Goal: Download file/media

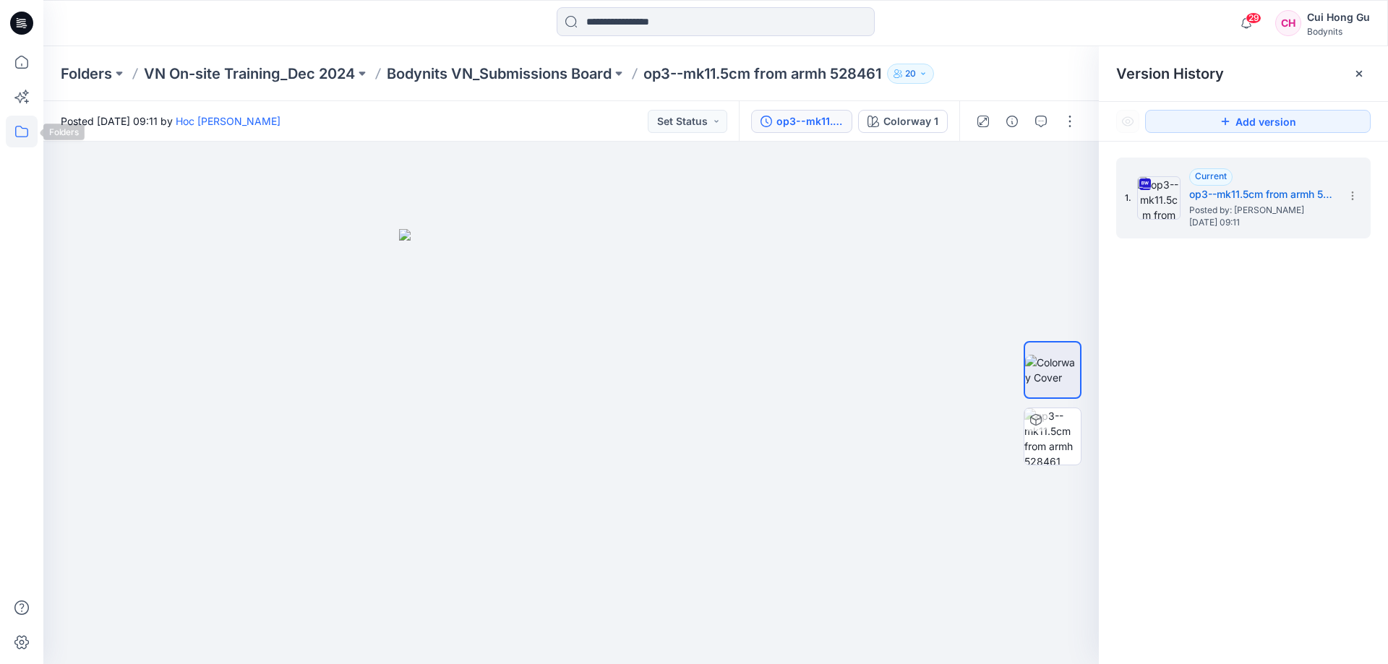
click at [14, 128] on icon at bounding box center [22, 132] width 32 height 32
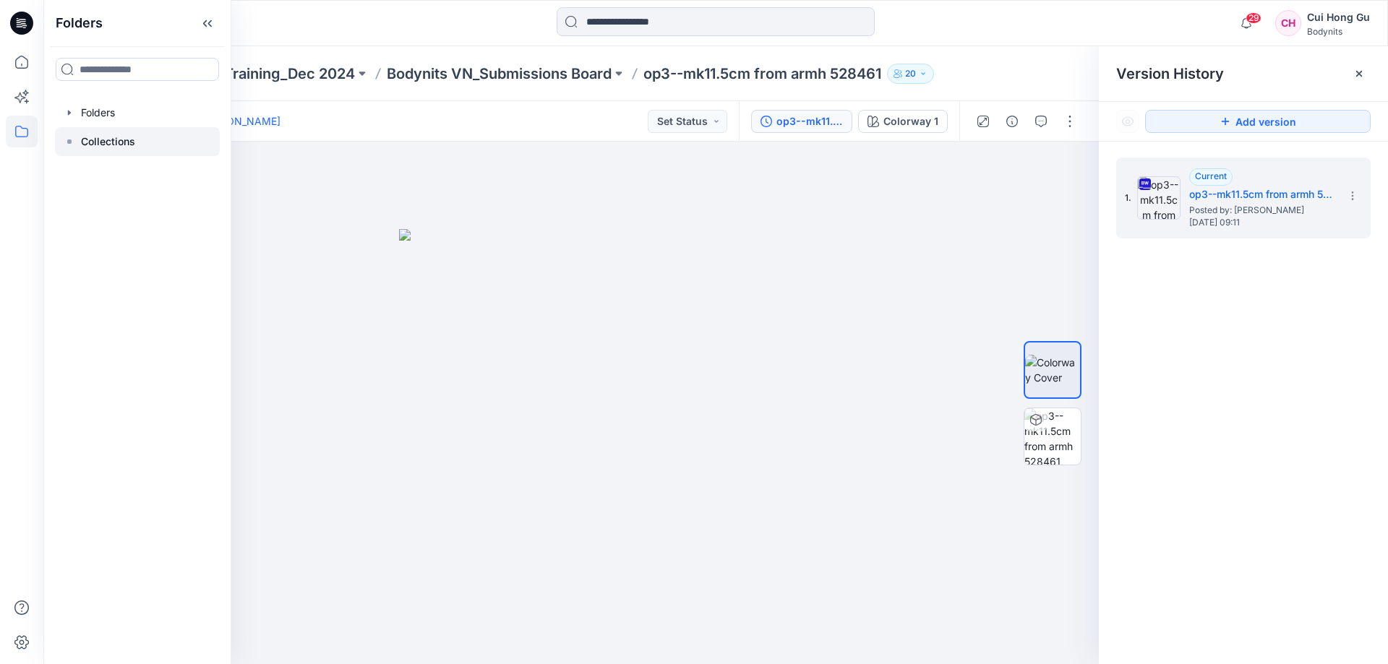
click at [106, 141] on p "Collections" at bounding box center [108, 141] width 54 height 17
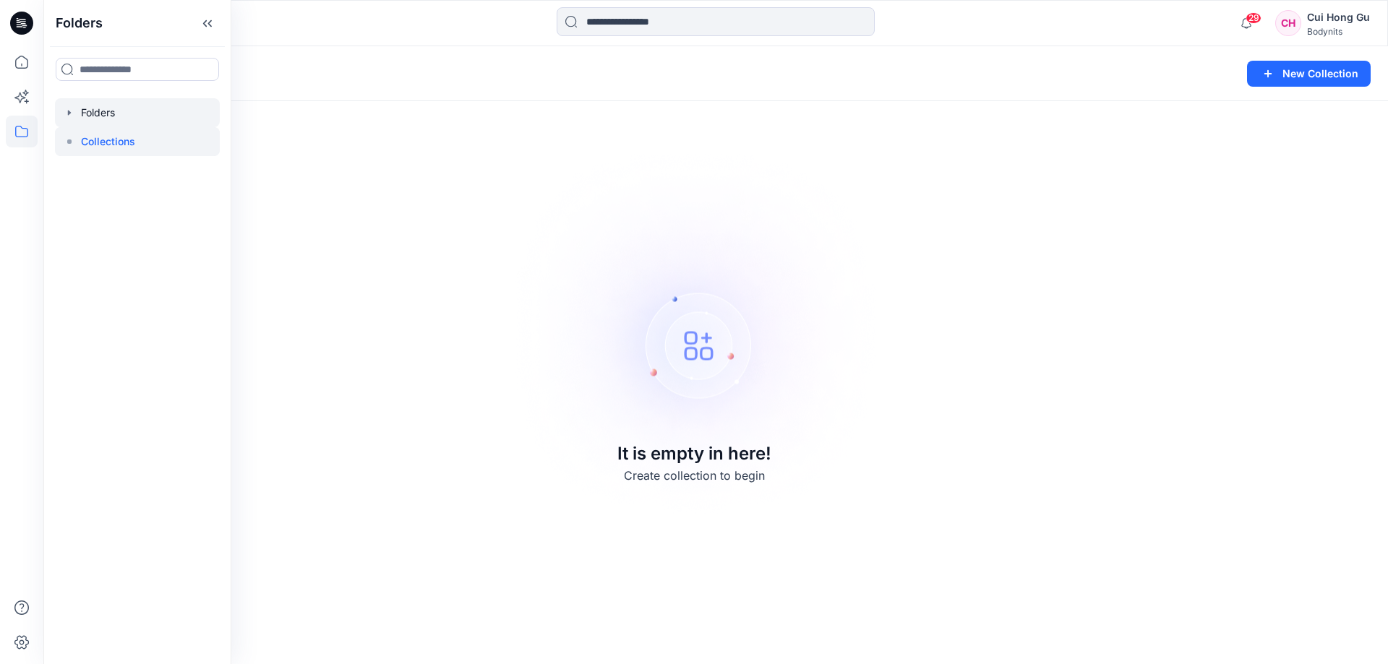
click at [111, 117] on div at bounding box center [137, 112] width 165 height 29
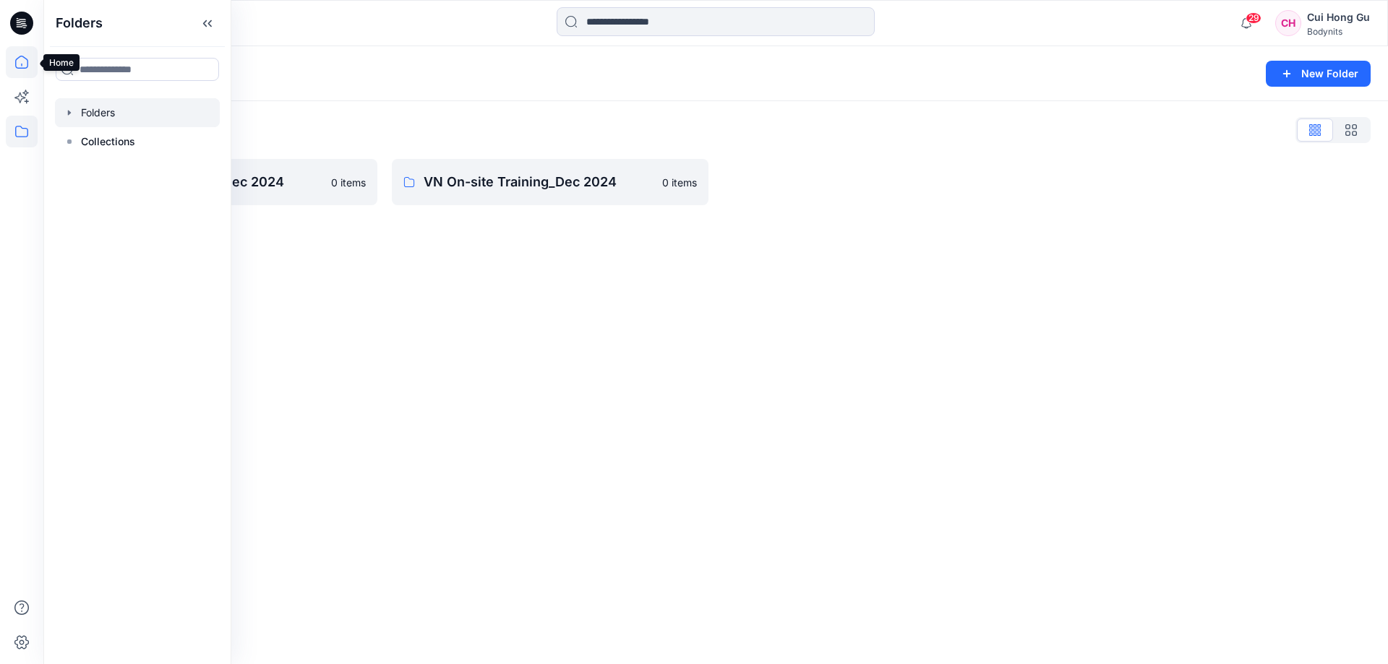
click at [28, 59] on icon at bounding box center [22, 62] width 32 height 32
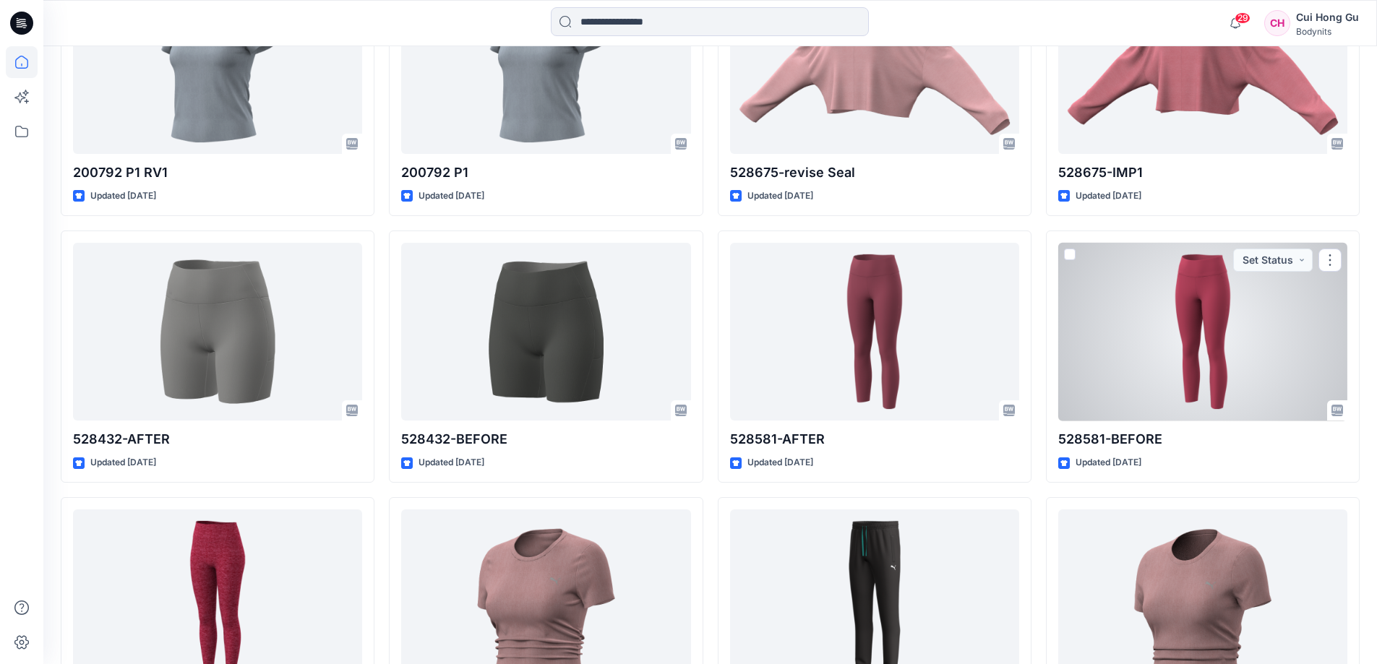
scroll to position [2581, 0]
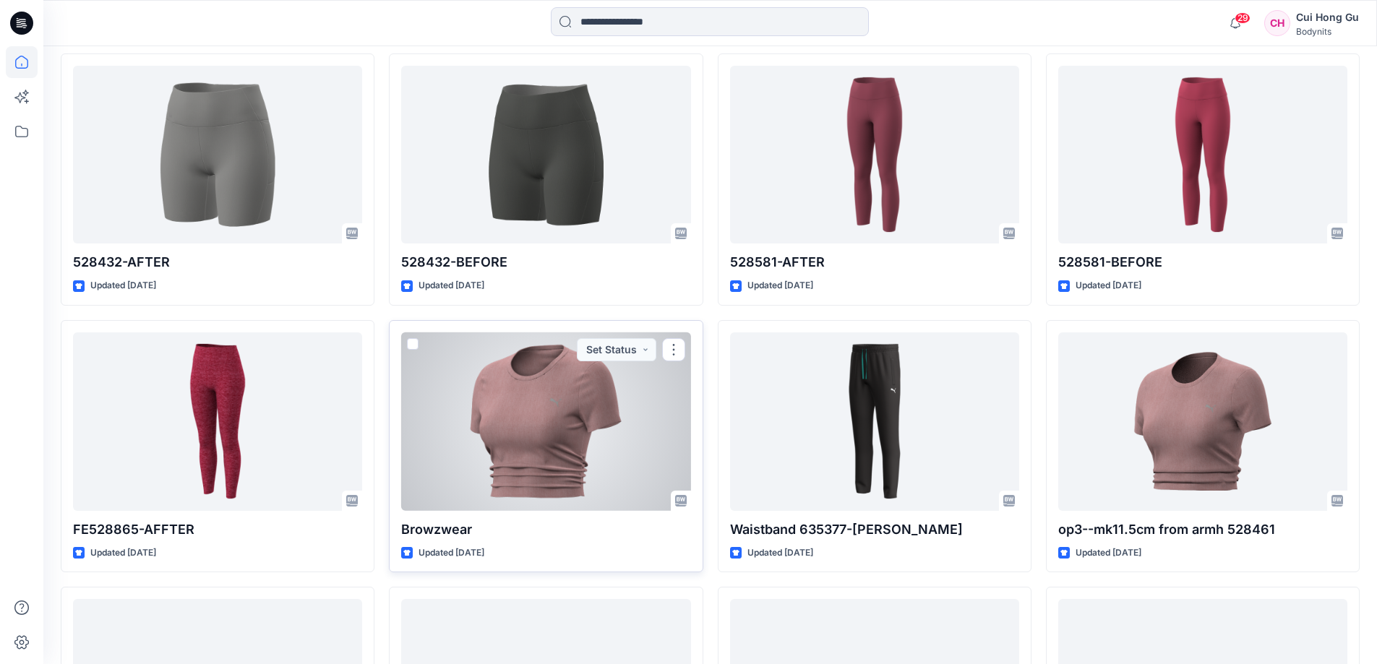
click at [600, 421] on div at bounding box center [545, 422] width 289 height 179
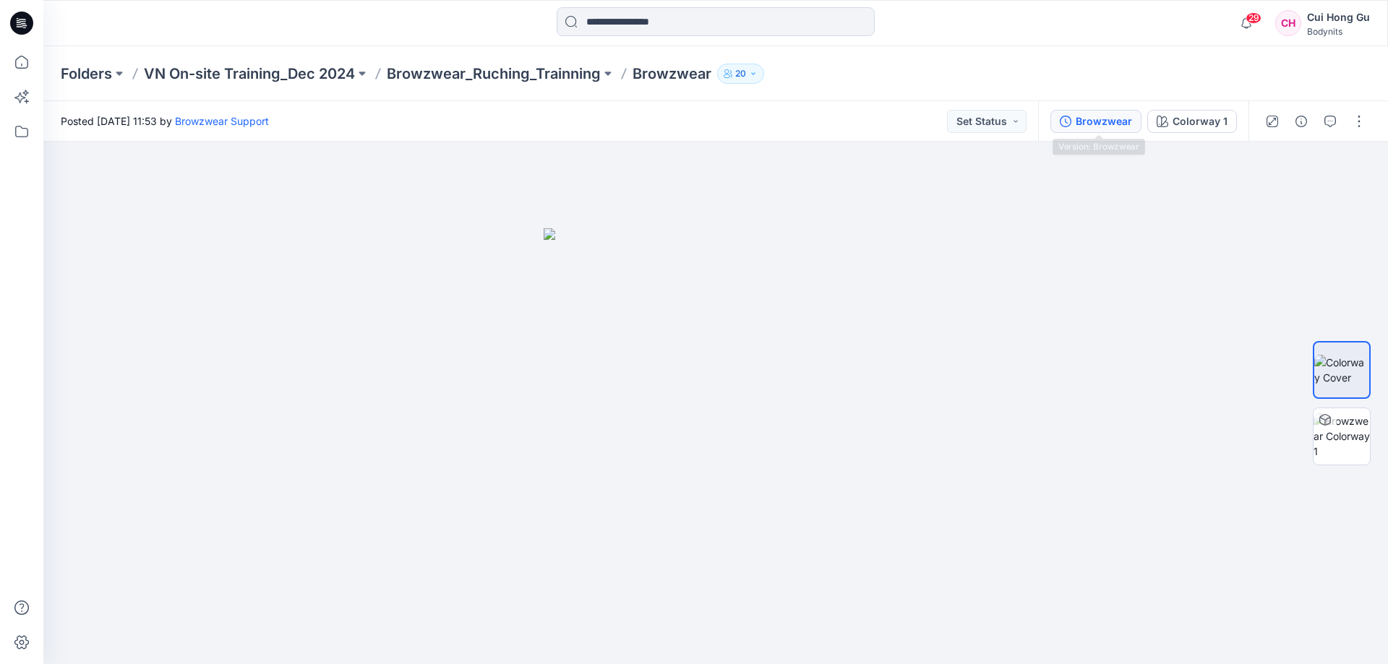
click at [1075, 112] on button "Browzwear" at bounding box center [1095, 121] width 91 height 23
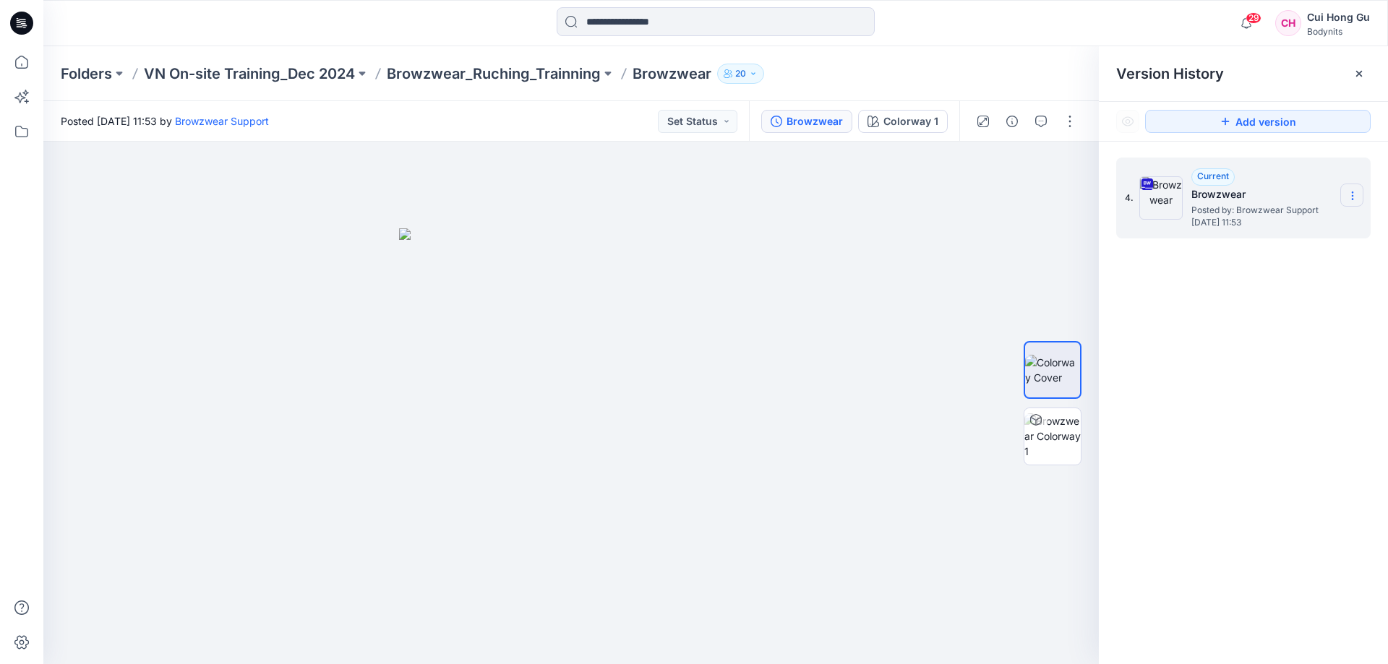
click at [1351, 192] on icon at bounding box center [1353, 196] width 12 height 12
click at [1297, 224] on span "Download Source BW File" at bounding box center [1279, 223] width 121 height 17
